Goal: Transaction & Acquisition: Book appointment/travel/reservation

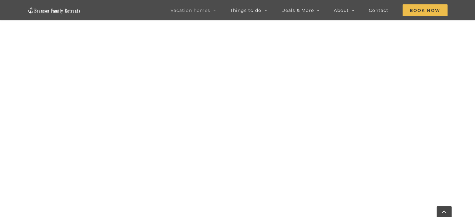
scroll to position [657, 0]
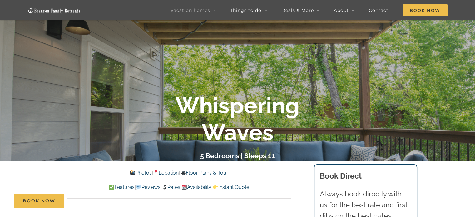
scroll to position [62, 0]
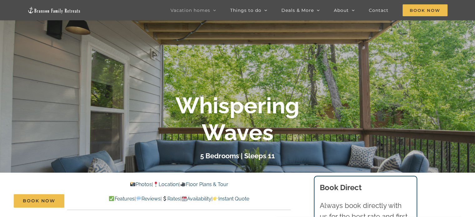
click at [134, 185] on link "Photos" at bounding box center [141, 184] width 22 height 6
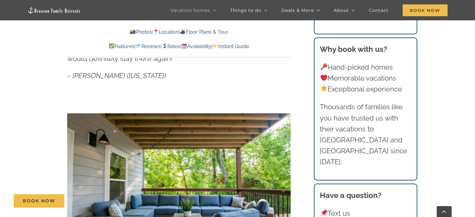
scroll to position [438, 0]
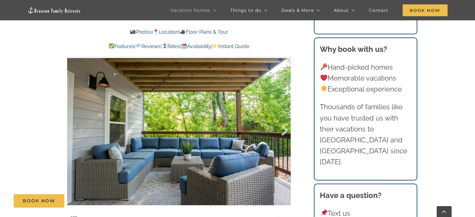
click at [282, 133] on div at bounding box center [277, 130] width 19 height 39
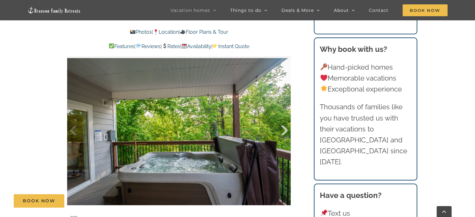
click at [282, 133] on div at bounding box center [277, 130] width 19 height 39
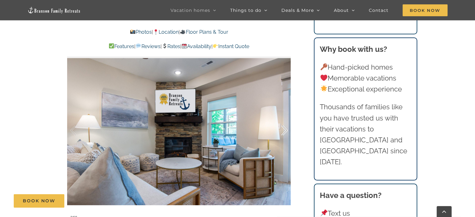
click at [282, 133] on div at bounding box center [277, 130] width 19 height 39
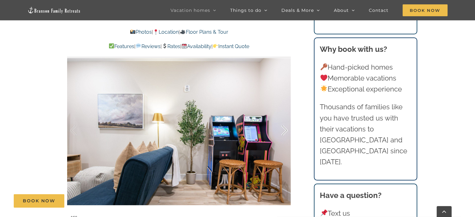
click at [282, 133] on div at bounding box center [277, 130] width 19 height 39
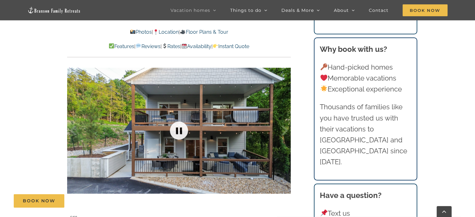
click at [176, 132] on link at bounding box center [178, 130] width 25 height 25
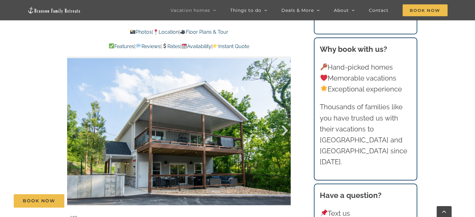
click at [284, 132] on div at bounding box center [277, 130] width 19 height 39
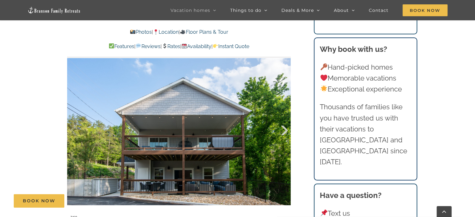
click at [284, 132] on div at bounding box center [277, 130] width 19 height 39
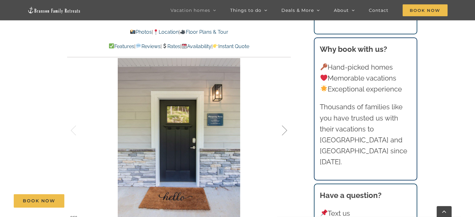
click at [284, 132] on div at bounding box center [277, 130] width 19 height 39
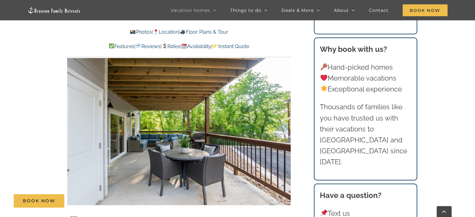
click at [284, 132] on div at bounding box center [277, 130] width 19 height 39
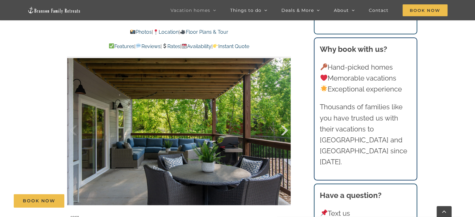
click at [284, 132] on div at bounding box center [277, 130] width 19 height 39
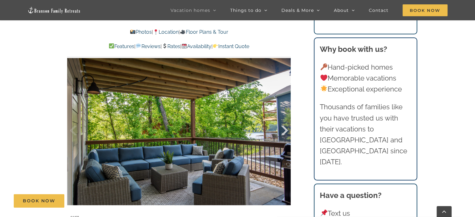
click at [284, 132] on div at bounding box center [277, 130] width 19 height 39
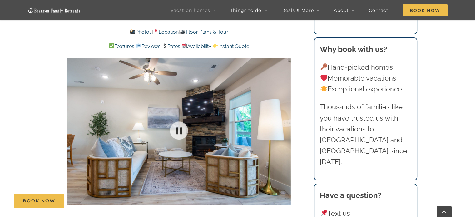
click at [284, 132] on div at bounding box center [179, 131] width 224 height 184
click at [284, 132] on div at bounding box center [277, 130] width 19 height 39
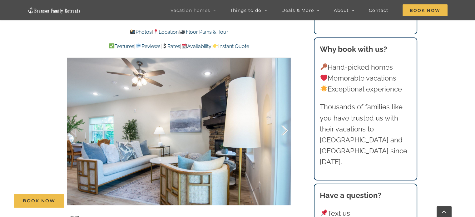
click at [284, 132] on div at bounding box center [277, 130] width 19 height 39
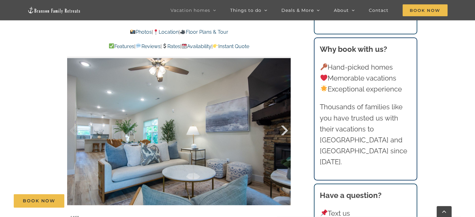
click at [284, 132] on div at bounding box center [277, 130] width 19 height 39
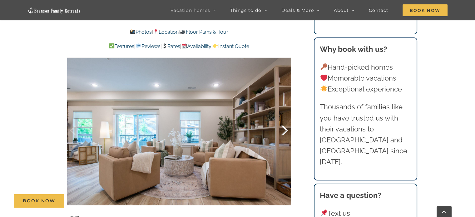
click at [284, 132] on div at bounding box center [277, 130] width 19 height 39
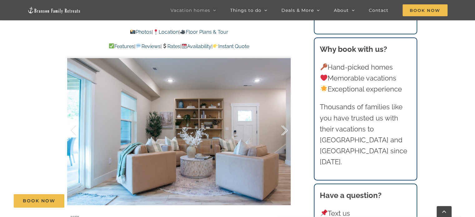
click at [284, 132] on div at bounding box center [277, 130] width 19 height 39
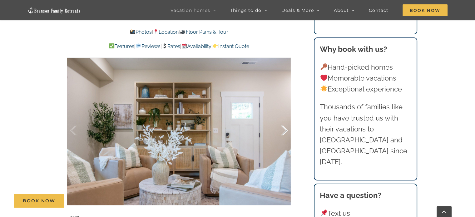
click at [284, 132] on div at bounding box center [277, 130] width 19 height 39
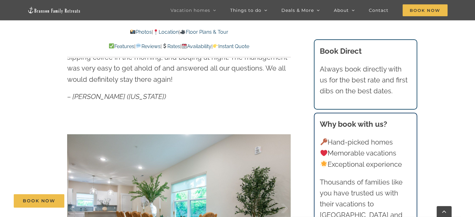
scroll to position [313, 0]
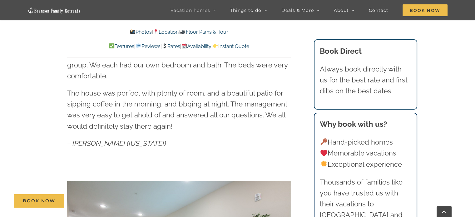
click at [211, 46] on link "Availability" at bounding box center [196, 46] width 30 height 6
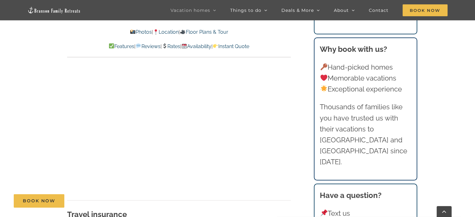
scroll to position [3449, 0]
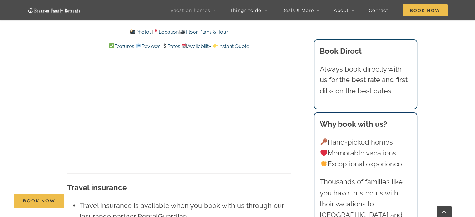
scroll to position [344, 0]
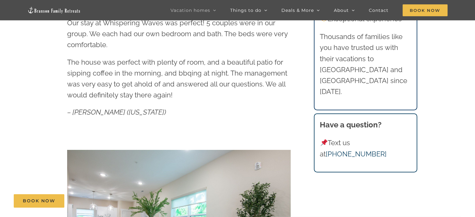
scroll to position [62, 0]
